Goal: Task Accomplishment & Management: Complete application form

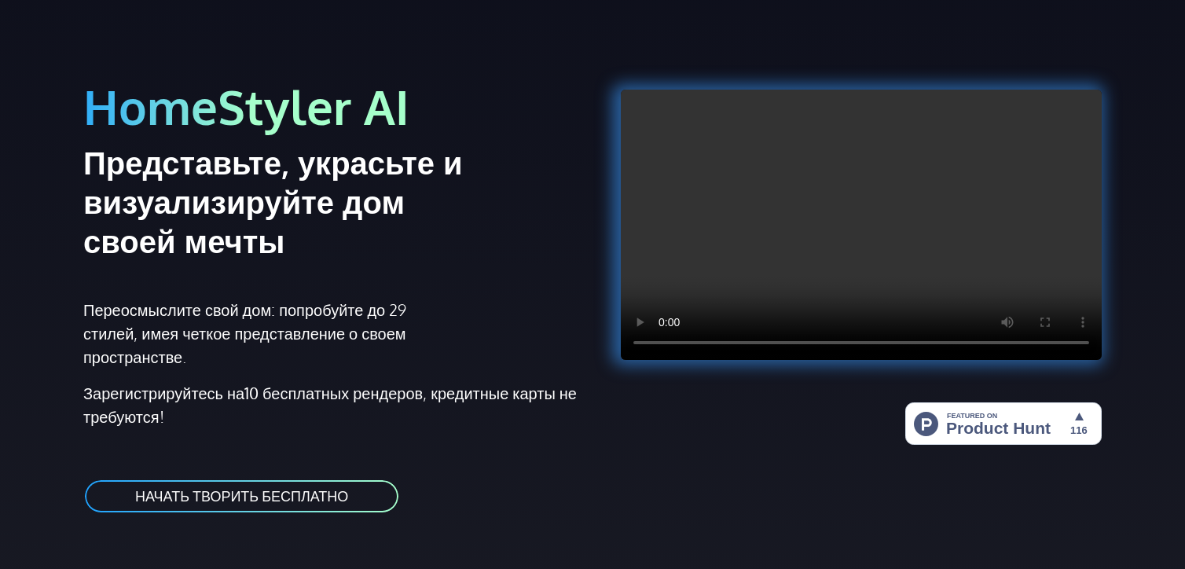
scroll to position [77, 0]
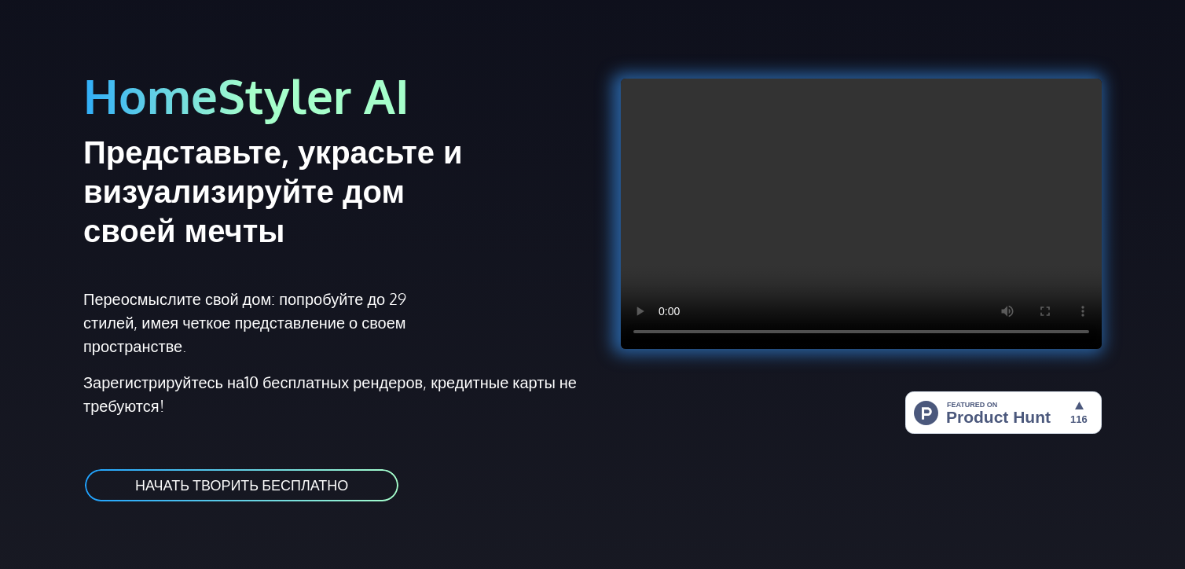
click at [296, 478] on link "НАЧАТЬ ТВОРИТЬ БЕСПЛАТНО" at bounding box center [241, 485] width 317 height 35
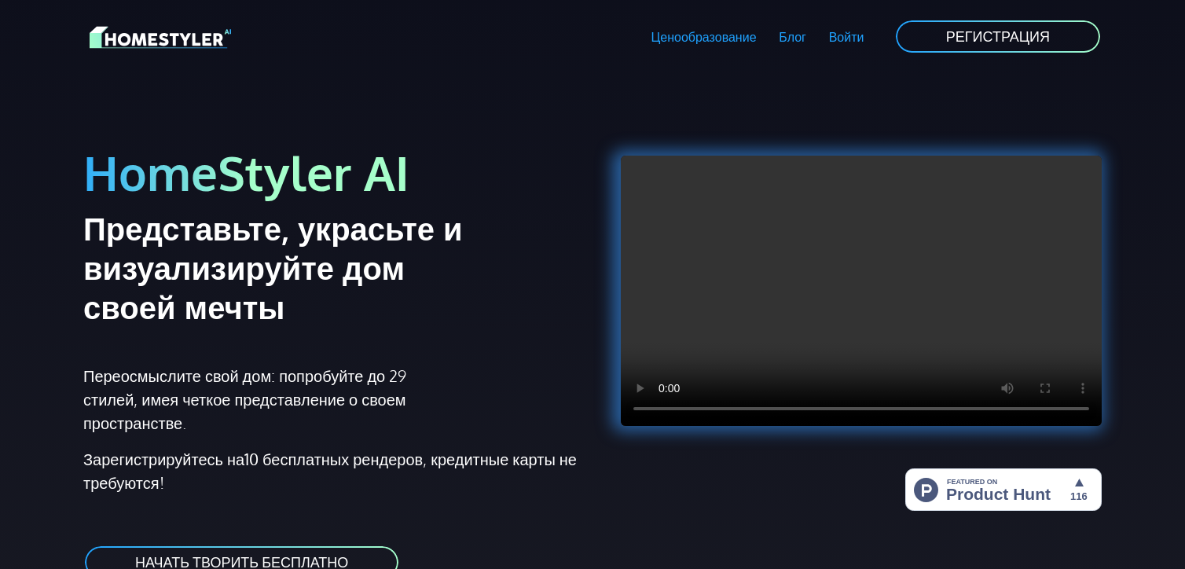
click at [933, 34] on link "РЕГИСТРАЦИЯ" at bounding box center [997, 36] width 207 height 35
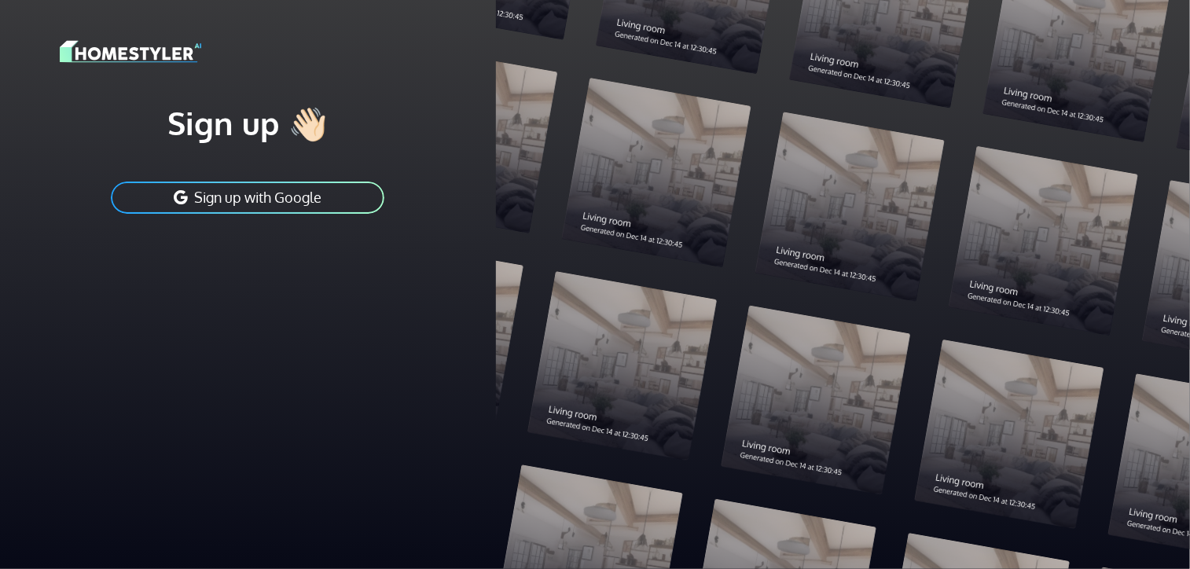
click at [323, 193] on button "Sign up with Google" at bounding box center [247, 197] width 277 height 35
